Goal: Transaction & Acquisition: Purchase product/service

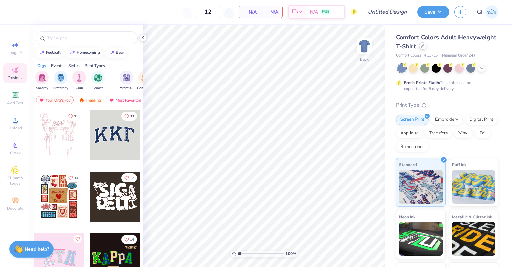
click at [424, 47] on div at bounding box center [422, 45] width 7 height 7
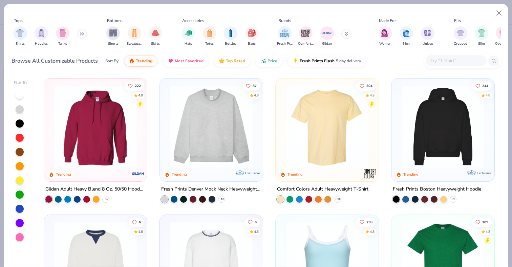
click at [81, 35] on button at bounding box center [82, 34] width 10 height 10
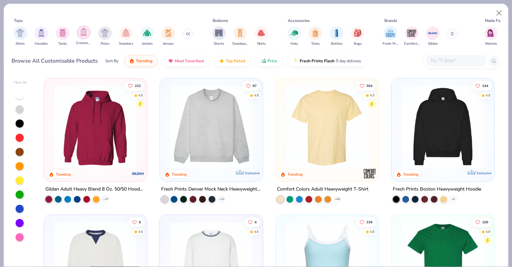
click at [83, 34] on img "filter for Crewnecks" at bounding box center [83, 32] width 7 height 8
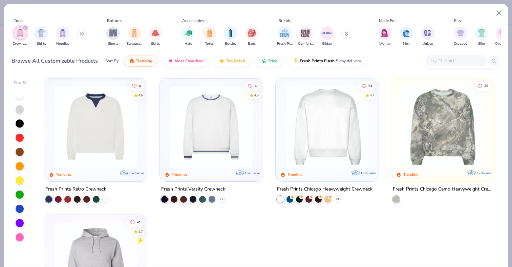
click at [314, 132] on img at bounding box center [326, 126] width 89 height 83
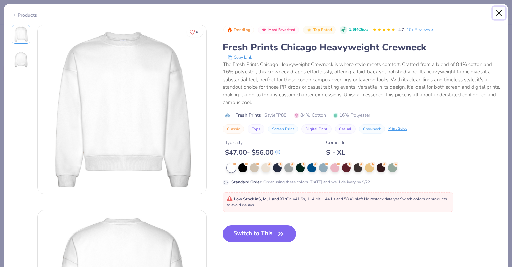
click at [499, 12] on button "Close" at bounding box center [499, 13] width 13 height 13
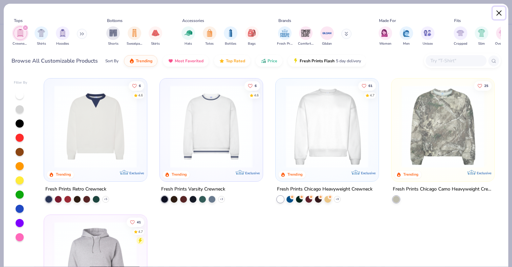
click at [496, 9] on button "Close" at bounding box center [499, 13] width 13 height 13
